Goal: Information Seeking & Learning: Learn about a topic

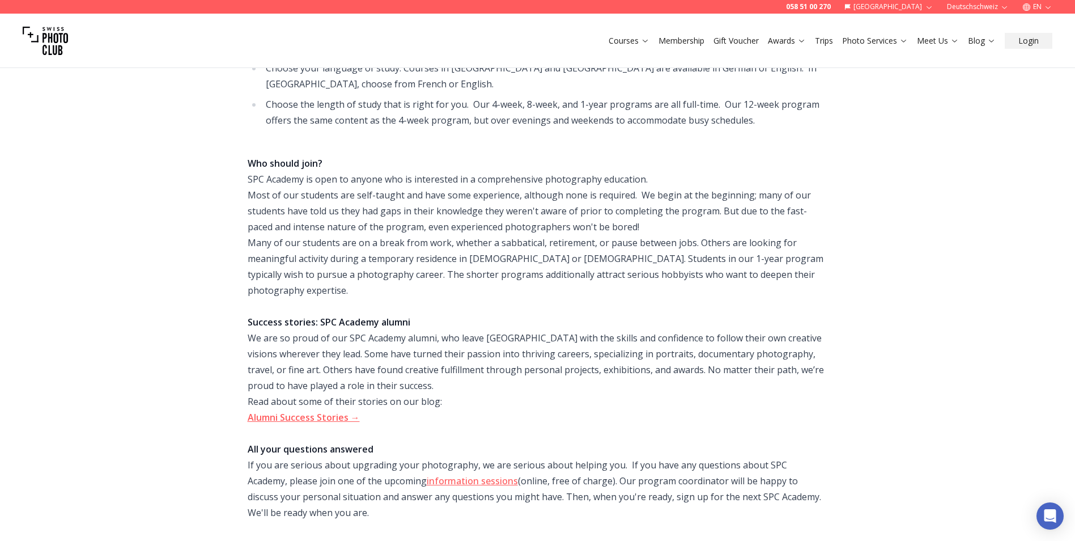
scroll to position [495, 0]
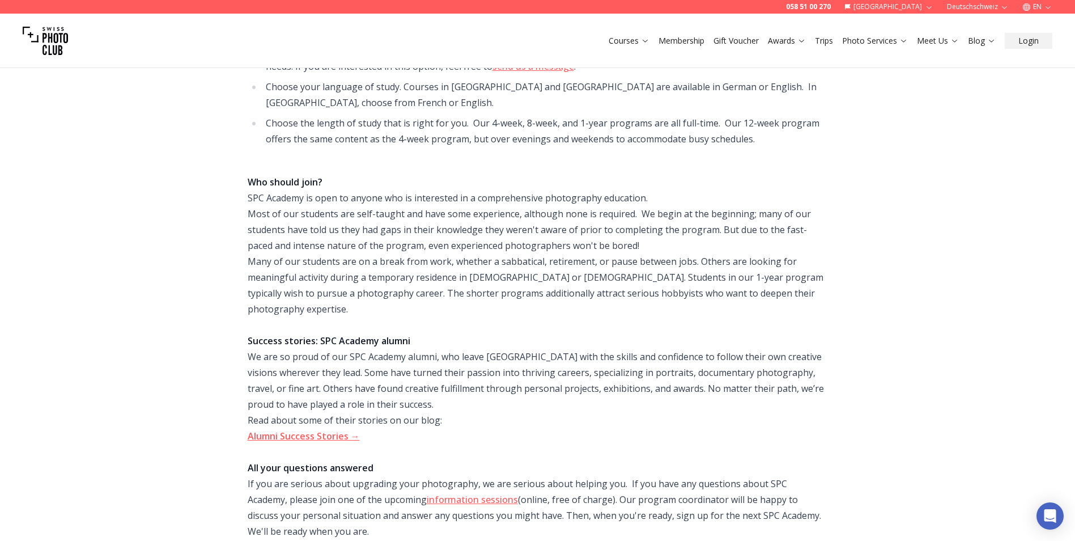
drag, startPoint x: 57, startPoint y: 293, endPoint x: 54, endPoint y: 299, distance: 6.3
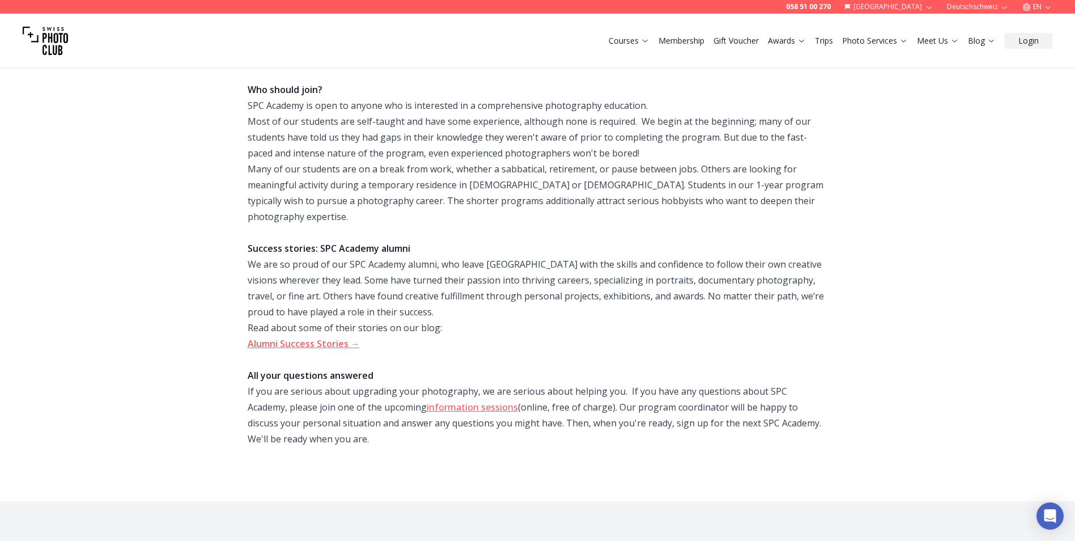
scroll to position [590, 0]
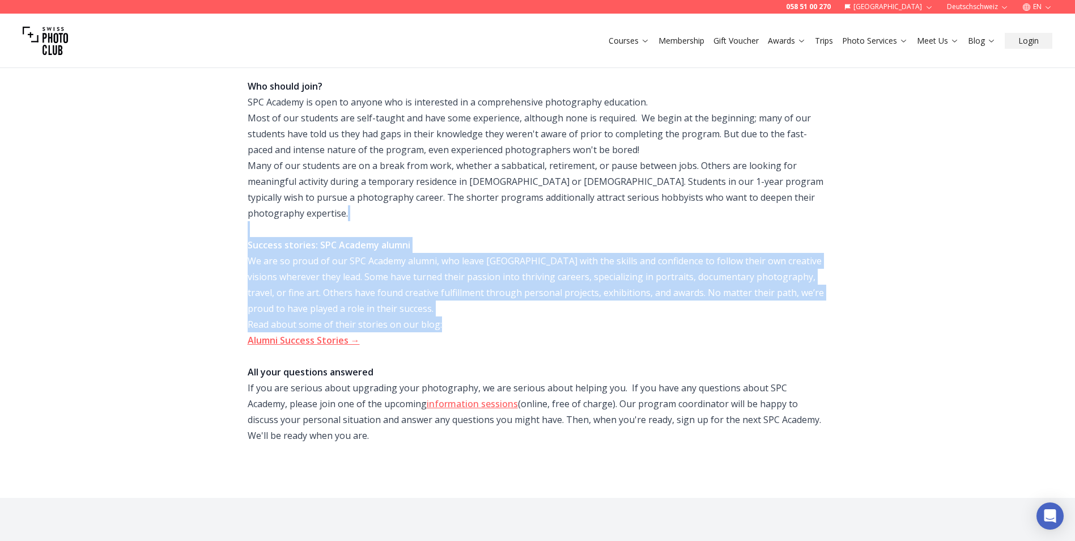
drag, startPoint x: 529, startPoint y: 211, endPoint x: 522, endPoint y: 314, distance: 102.7
click at [522, 314] on div "Who should join? SPC Academy is open to anyone who is interested in a comprehen…" at bounding box center [538, 205] width 580 height 286
drag, startPoint x: 522, startPoint y: 314, endPoint x: 512, endPoint y: 317, distance: 11.1
click at [522, 314] on div "Who should join? SPC Academy is open to anyone who is interested in a comprehen…" at bounding box center [538, 205] width 580 height 286
drag, startPoint x: 492, startPoint y: 318, endPoint x: 526, endPoint y: 229, distance: 95.4
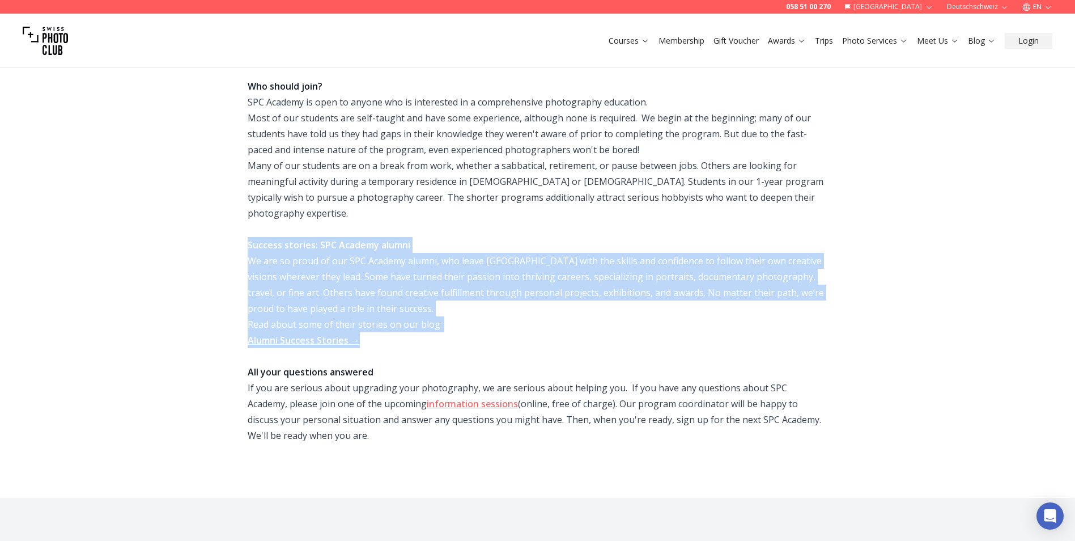
click at [526, 229] on div "Who should join? SPC Academy is open to anyone who is interested in a comprehen…" at bounding box center [538, 205] width 580 height 286
drag, startPoint x: 526, startPoint y: 229, endPoint x: 456, endPoint y: 233, distance: 70.4
click at [456, 233] on div "Who should join? SPC Academy is open to anyone who is interested in a comprehen…" at bounding box center [538, 205] width 580 height 286
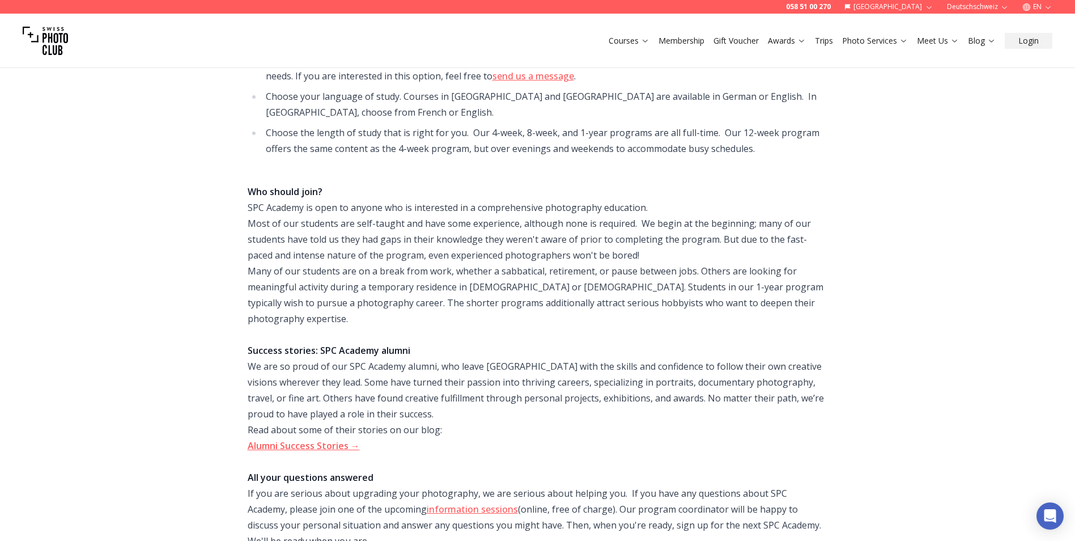
scroll to position [477, 0]
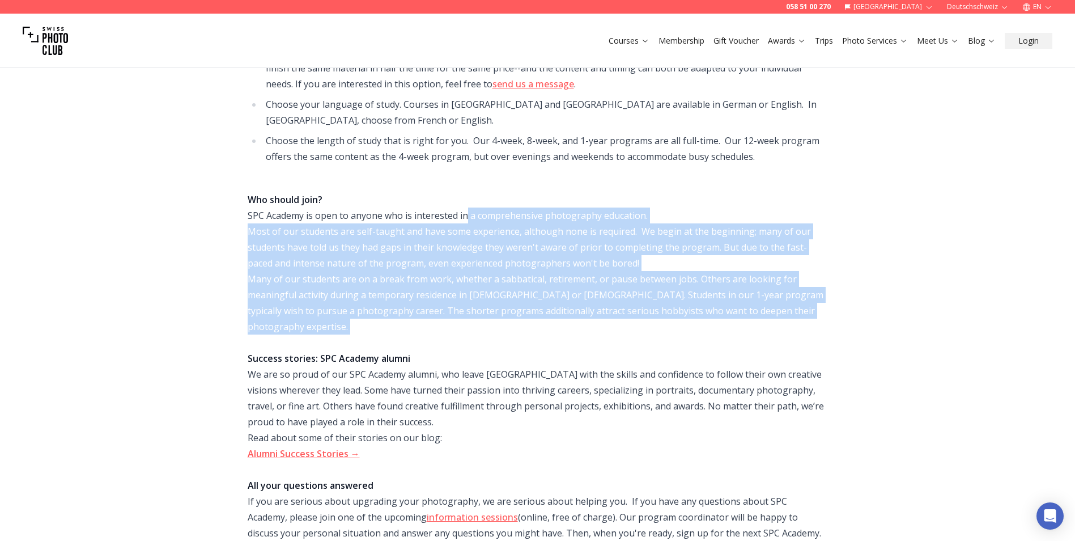
drag, startPoint x: 467, startPoint y: 220, endPoint x: 815, endPoint y: 324, distance: 363.7
click at [815, 324] on div "Who should join? SPC Academy is open to anyone who is interested in a comprehen…" at bounding box center [538, 319] width 580 height 286
drag, startPoint x: 815, startPoint y: 324, endPoint x: 804, endPoint y: 326, distance: 11.5
click at [804, 326] on div "Who should join? SPC Academy is open to anyone who is interested in a comprehen…" at bounding box center [538, 319] width 580 height 286
drag, startPoint x: 639, startPoint y: 280, endPoint x: 293, endPoint y: 229, distance: 349.4
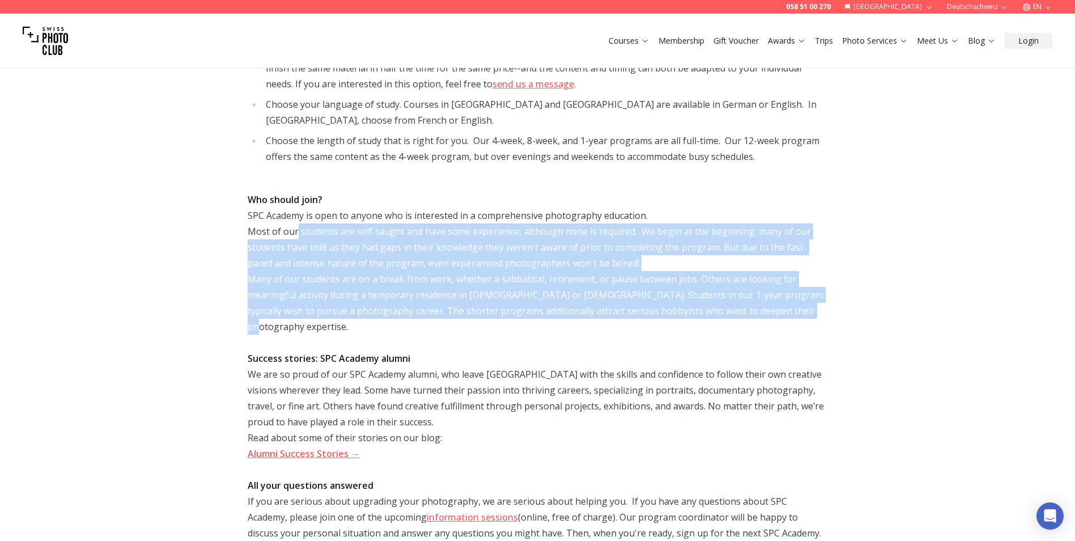
click at [293, 229] on div "Who should join? SPC Academy is open to anyone who is interested in a comprehen…" at bounding box center [538, 319] width 580 height 286
drag, startPoint x: 264, startPoint y: 229, endPoint x: 790, endPoint y: 313, distance: 532.4
click at [790, 313] on div "Who should join? SPC Academy is open to anyone who is interested in a comprehen…" at bounding box center [538, 319] width 580 height 286
drag, startPoint x: 790, startPoint y: 313, endPoint x: 690, endPoint y: 304, distance: 100.1
click at [690, 304] on div "Who should join? SPC Academy is open to anyone who is interested in a comprehen…" at bounding box center [538, 319] width 580 height 286
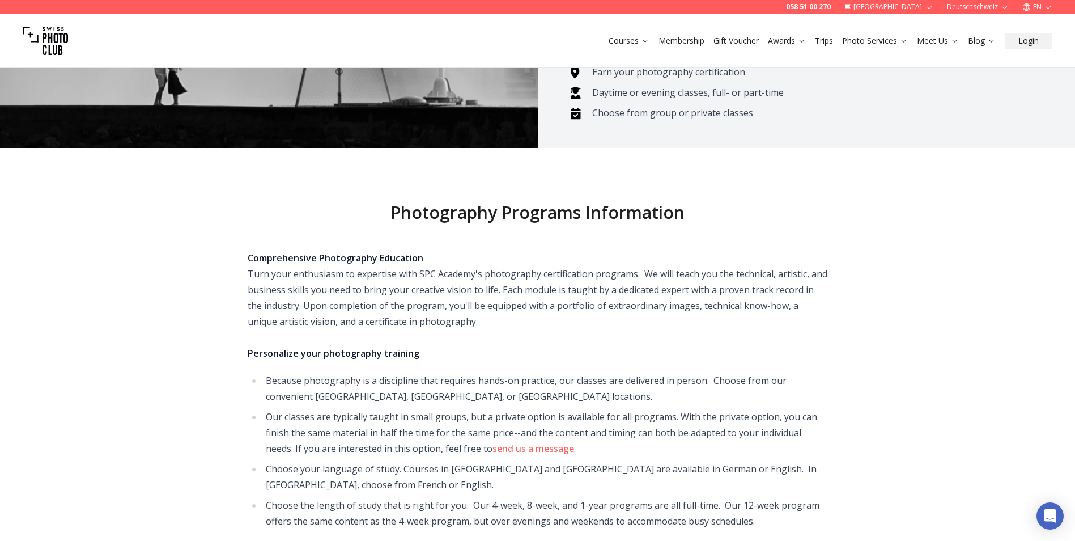
scroll to position [112, 0]
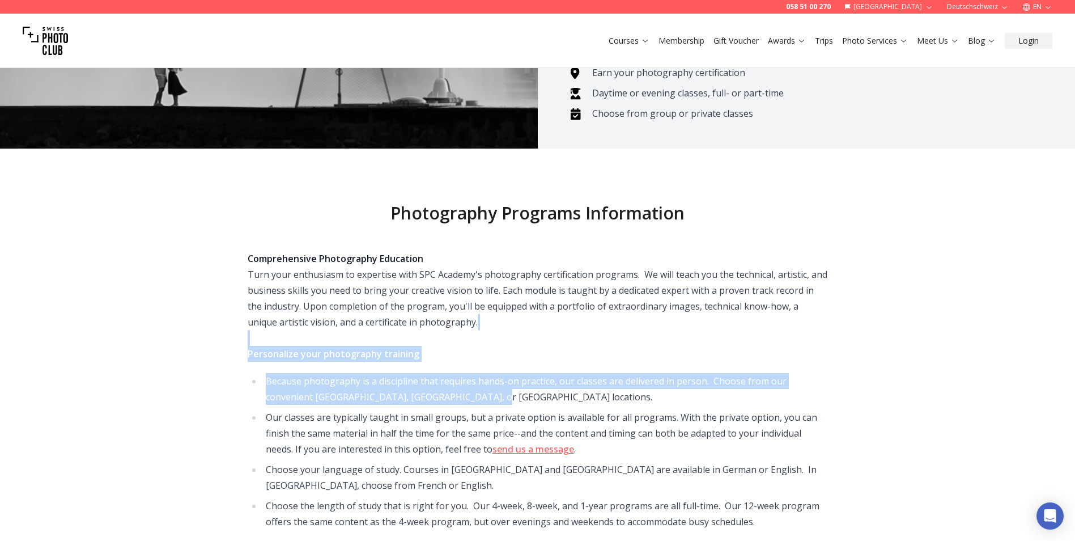
drag, startPoint x: 586, startPoint y: 341, endPoint x: 586, endPoint y: 389, distance: 47.6
click at [586, 389] on li "Because photography is a discipline that requires hands-on practice, our classe…" at bounding box center [544, 389] width 565 height 32
drag, startPoint x: 542, startPoint y: 384, endPoint x: 526, endPoint y: 357, distance: 31.3
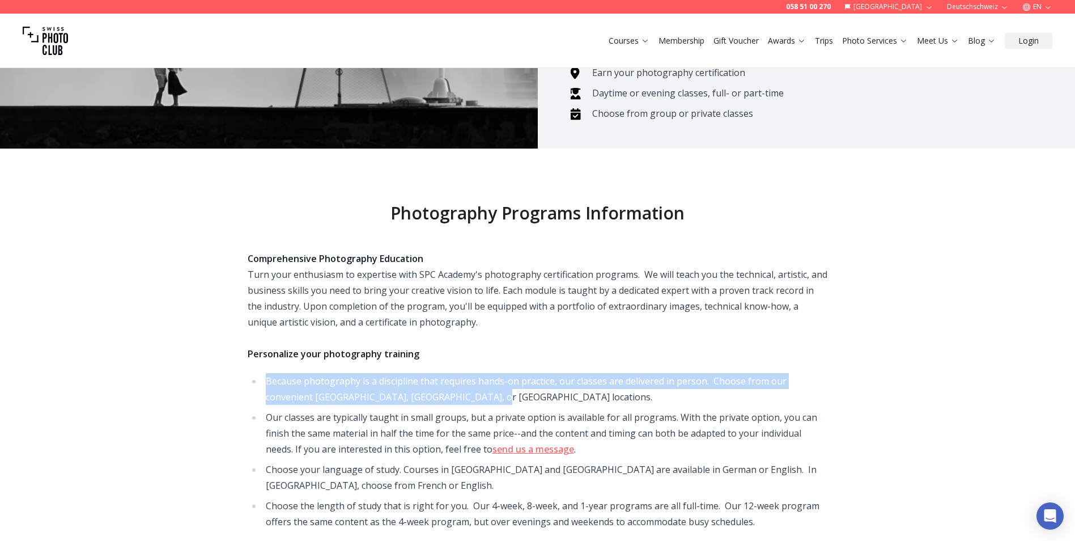
click at [525, 354] on div "Comprehensive Photography Education Turn your enthusiasm to expertise with SPC …" at bounding box center [538, 305] width 580 height 111
drag, startPoint x: 533, startPoint y: 368, endPoint x: 525, endPoint y: 398, distance: 31.2
click at [525, 398] on li "Because photography is a discipline that requires hands-on practice, our classe…" at bounding box center [544, 389] width 565 height 32
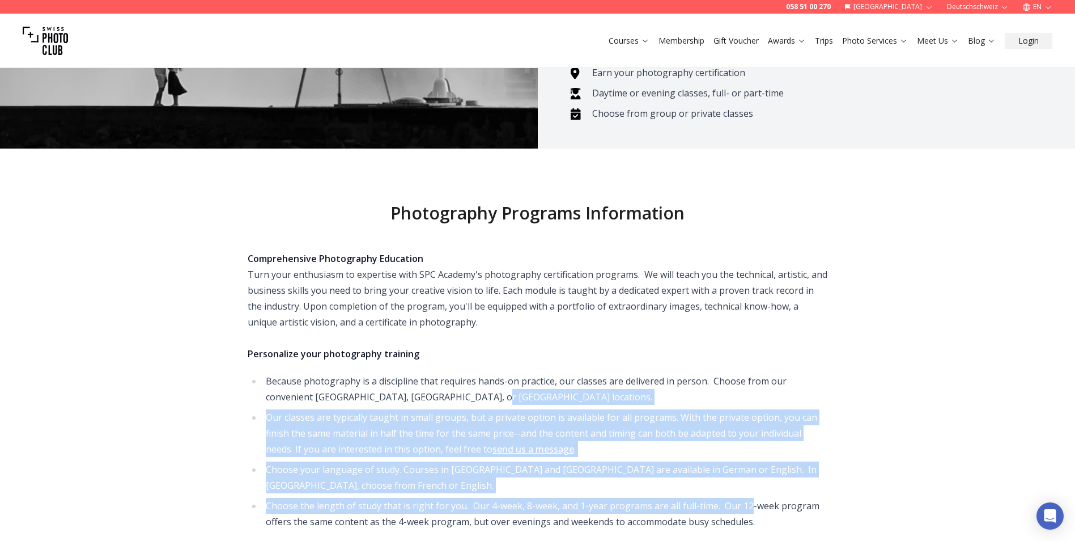
drag, startPoint x: 516, startPoint y: 410, endPoint x: 739, endPoint y: 512, distance: 245.2
click at [739, 512] on ul "Because photography is a discipline that requires hands-on practice, our classe…" at bounding box center [538, 451] width 580 height 156
drag, startPoint x: 739, startPoint y: 512, endPoint x: 717, endPoint y: 513, distance: 22.1
click at [739, 512] on li "Choose the length of study that is right for you. Our 4-week, 8-week, and 1-yea…" at bounding box center [544, 513] width 565 height 32
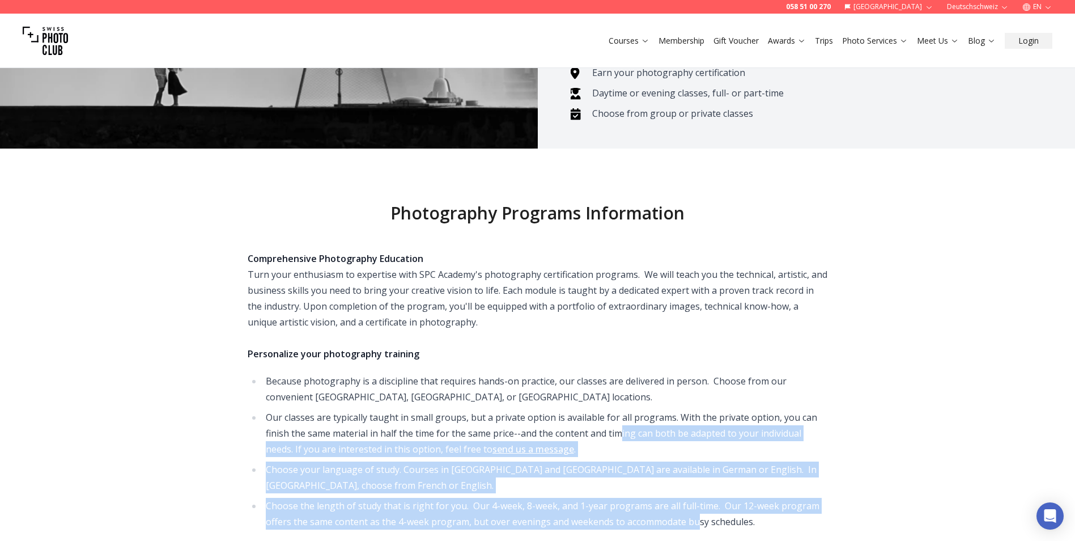
drag, startPoint x: 635, startPoint y: 478, endPoint x: 612, endPoint y: 407, distance: 74.9
click at [612, 407] on ul "Because photography is a discipline that requires hands-on practice, our classe…" at bounding box center [538, 451] width 580 height 156
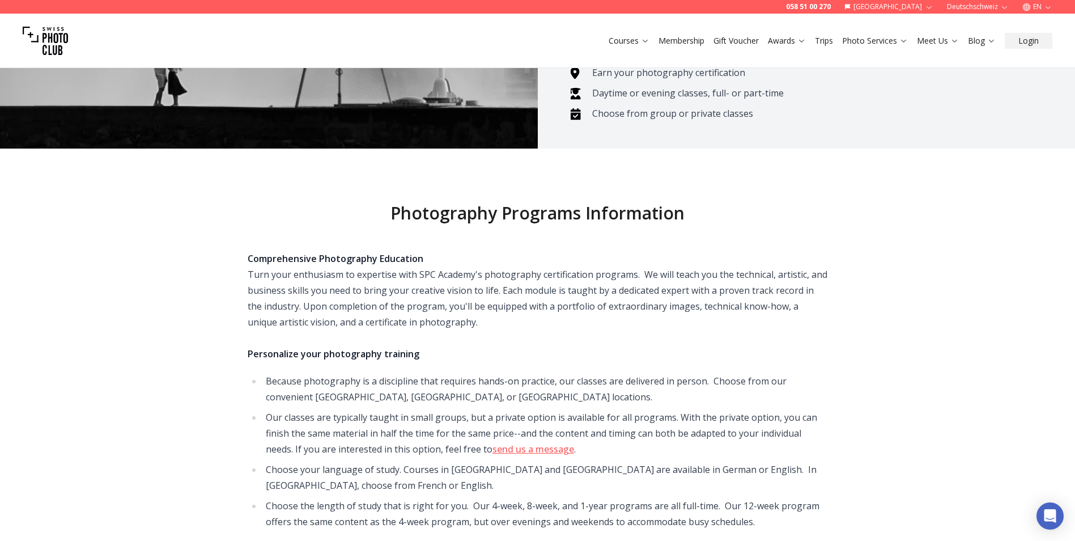
click at [469, 340] on div "Comprehensive Photography Education Turn your enthusiasm to expertise with SPC …" at bounding box center [538, 305] width 580 height 111
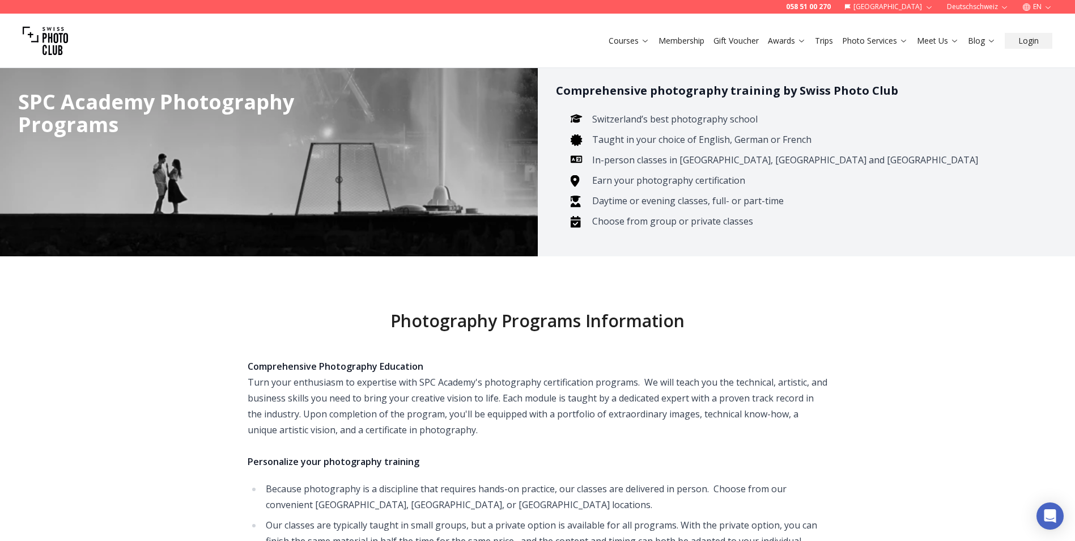
scroll to position [0, 0]
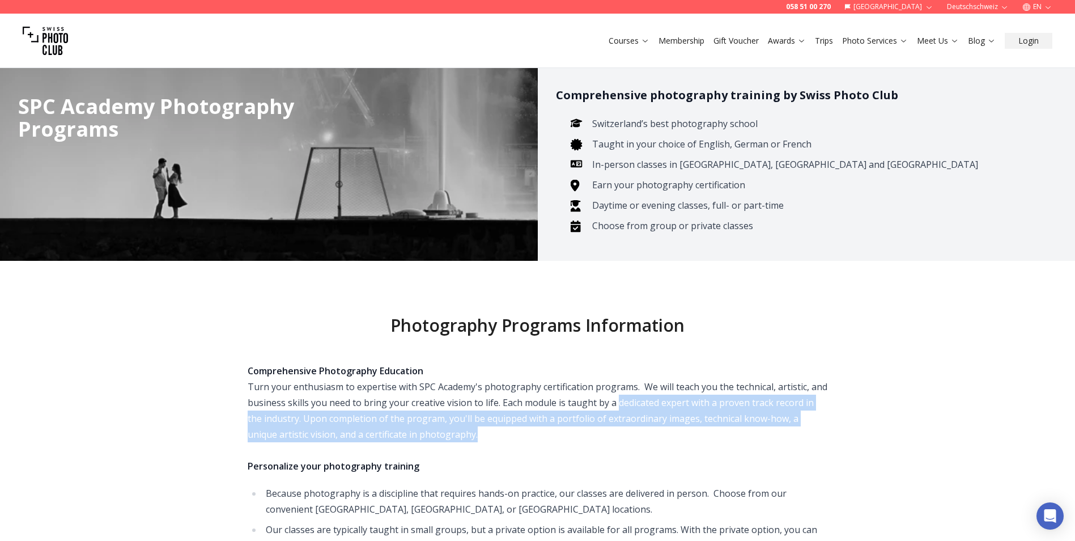
drag, startPoint x: 645, startPoint y: 440, endPoint x: 617, endPoint y: 395, distance: 52.7
click at [617, 395] on div "Comprehensive Photography Education Turn your enthusiasm to expertise with SPC …" at bounding box center [538, 418] width 580 height 111
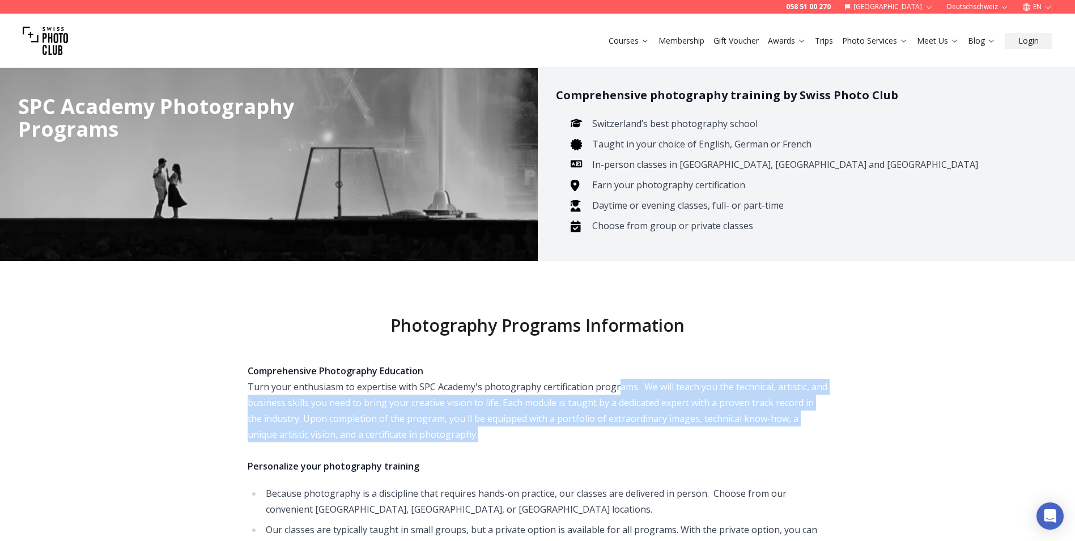
drag, startPoint x: 617, startPoint y: 395, endPoint x: 647, endPoint y: 437, distance: 51.6
click at [647, 437] on div "Comprehensive Photography Education Turn your enthusiasm to expertise with SPC …" at bounding box center [538, 418] width 580 height 111
